Goal: Task Accomplishment & Management: Use online tool/utility

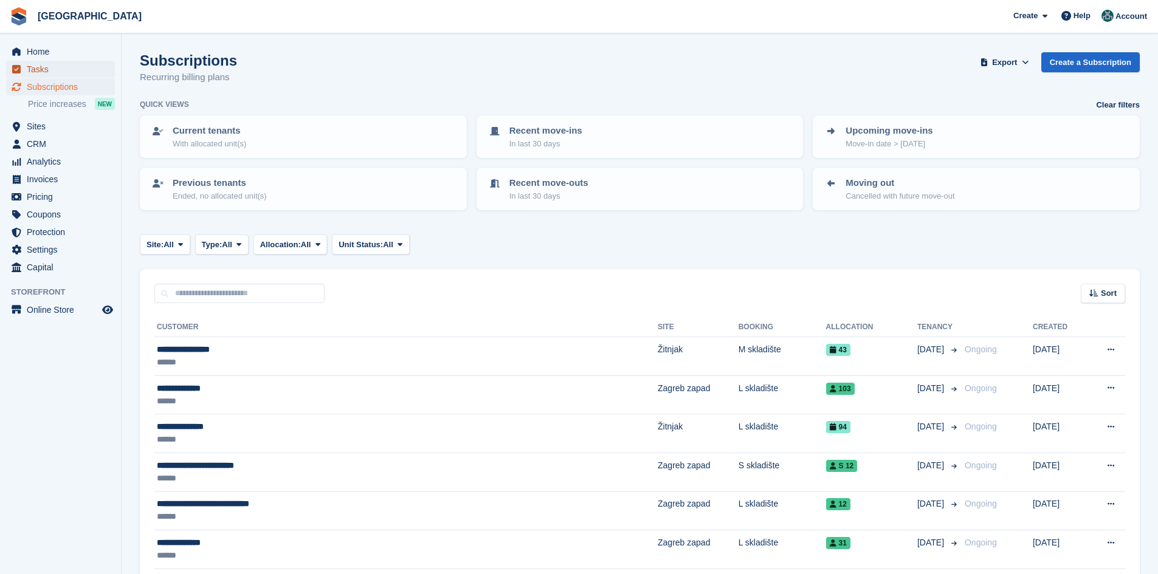
click at [44, 64] on span "Tasks" at bounding box center [63, 69] width 73 height 17
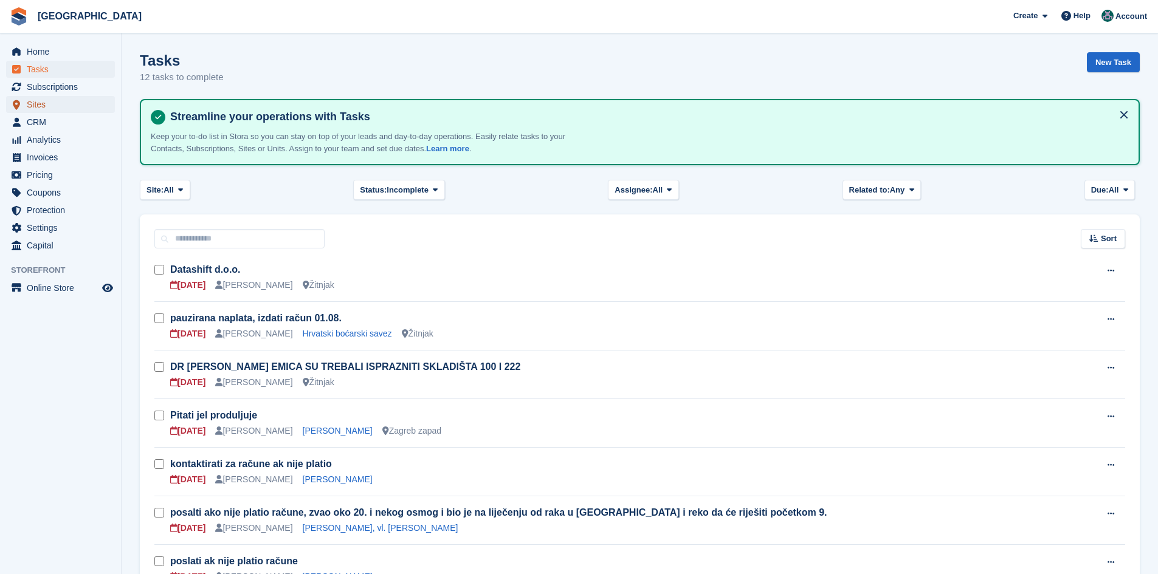
click at [39, 105] on span "Sites" at bounding box center [63, 104] width 73 height 17
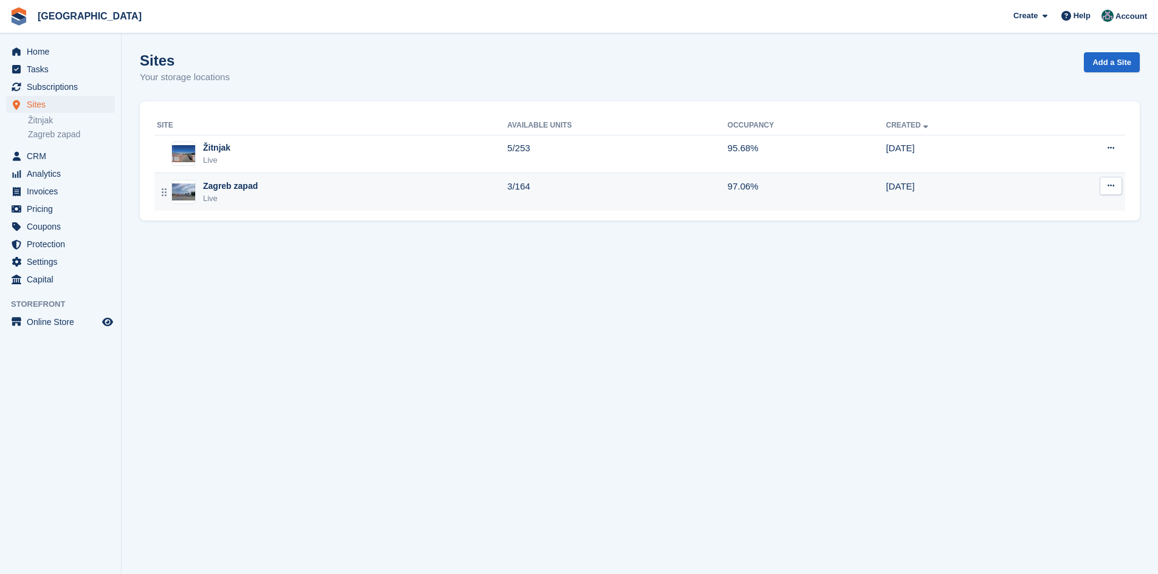
click at [236, 205] on td "Zagreb zapad Live" at bounding box center [330, 192] width 353 height 38
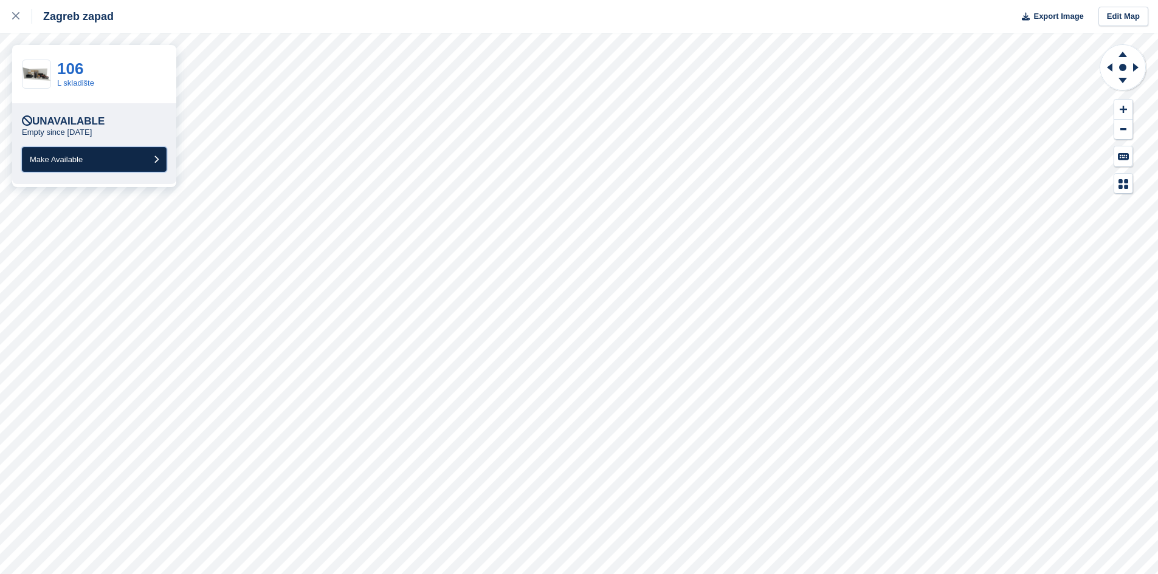
click at [46, 162] on span "Make Available" at bounding box center [56, 159] width 53 height 9
